Goal: Task Accomplishment & Management: Manage account settings

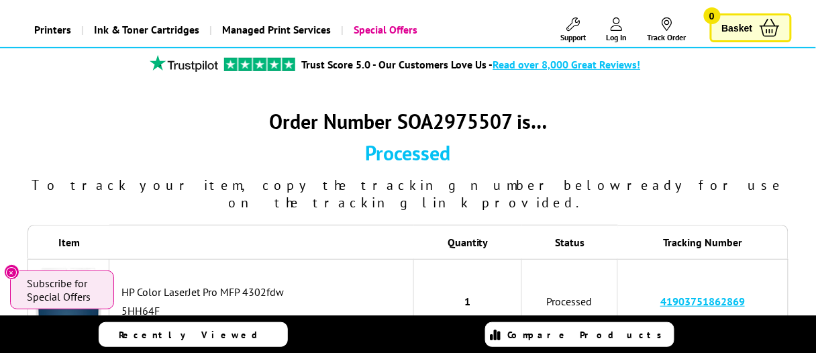
scroll to position [67, 0]
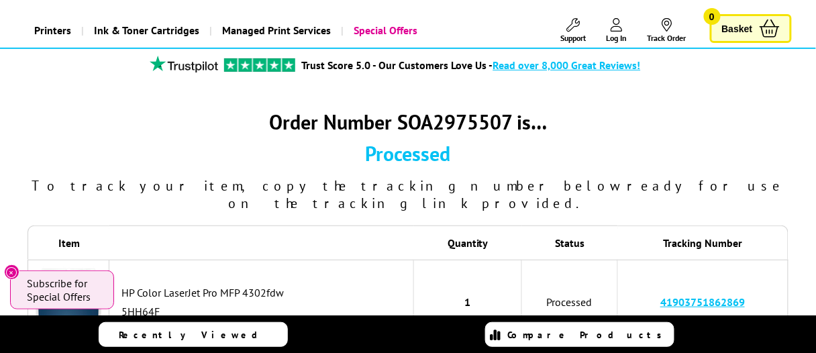
click at [712, 295] on link "41903751862869" at bounding box center [702, 301] width 85 height 13
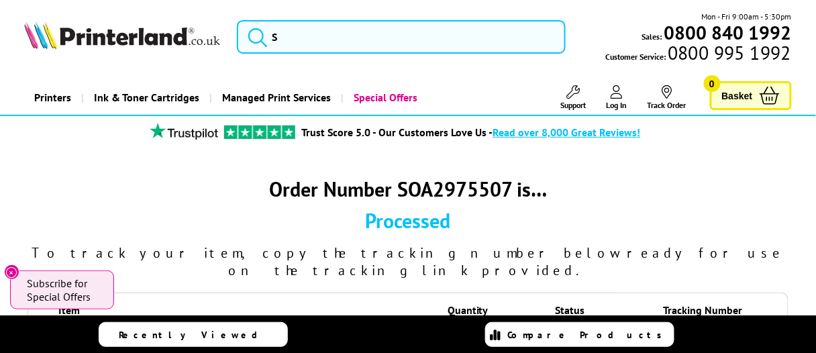
click at [619, 87] on icon at bounding box center [616, 91] width 12 height 13
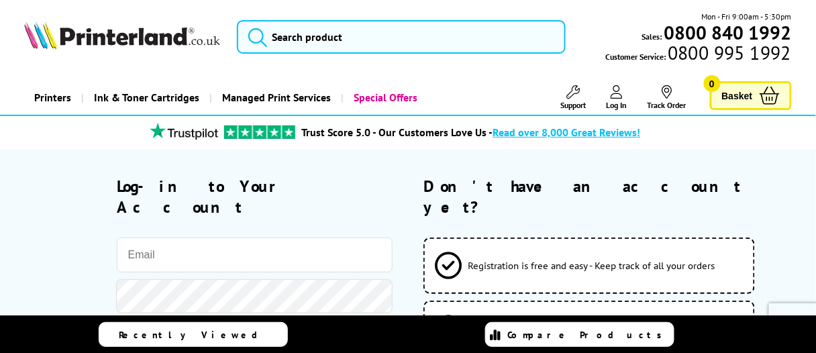
click at [206, 240] on input "email" at bounding box center [255, 254] width 276 height 35
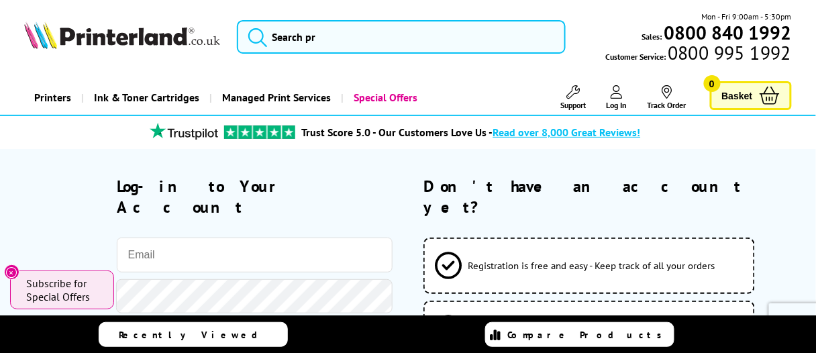
type input "[EMAIL_ADDRESS][DOMAIN_NAME]"
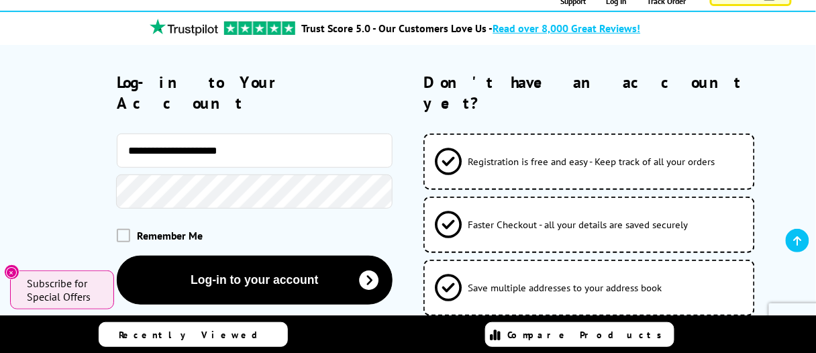
scroll to position [134, 0]
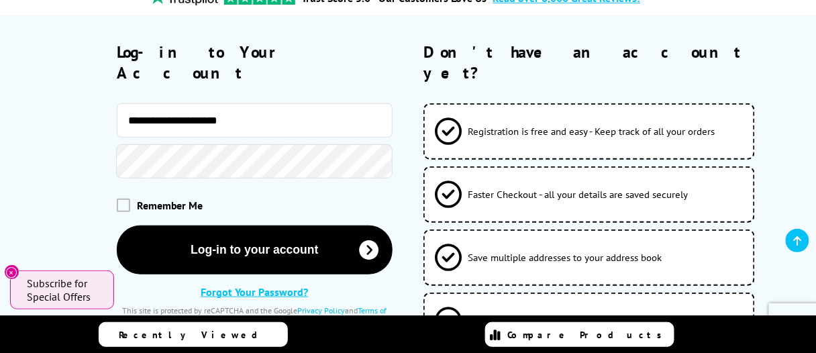
click at [240, 285] on link "Forgot Your Password?" at bounding box center [254, 291] width 107 height 13
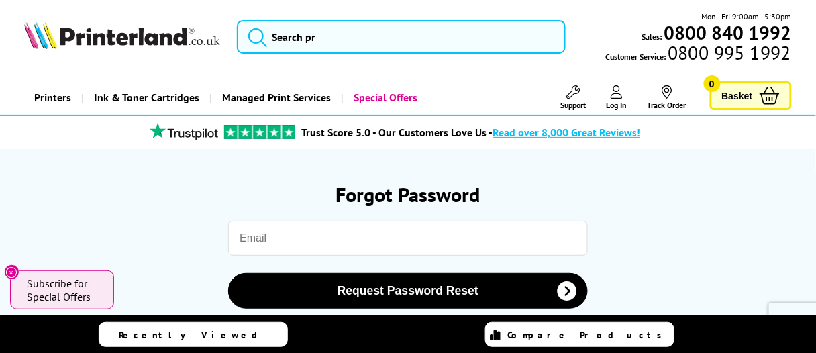
click at [269, 233] on input "email" at bounding box center [408, 238] width 360 height 35
type input "[EMAIL_ADDRESS][DOMAIN_NAME]"
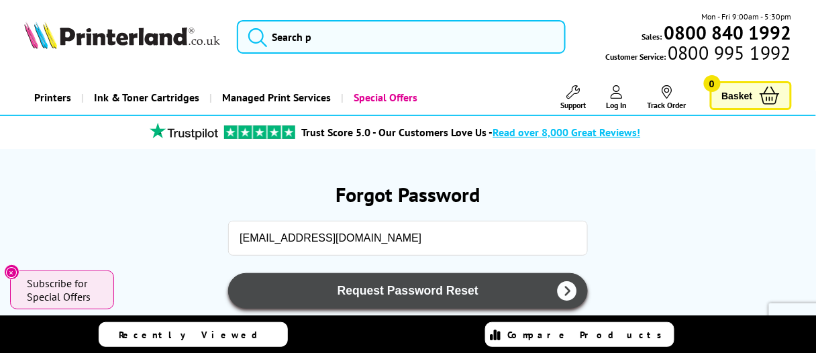
click at [449, 292] on span "Request Password Reset" at bounding box center [407, 291] width 325 height 14
